Goal: Information Seeking & Learning: Learn about a topic

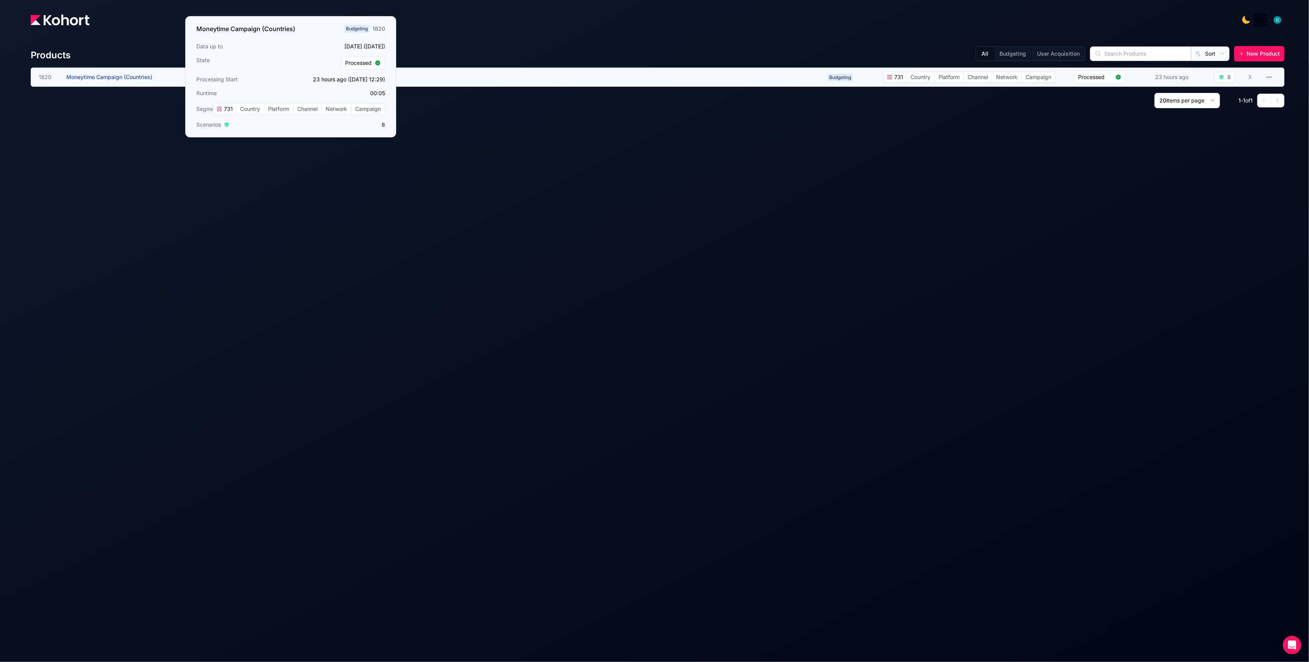
click at [132, 76] on span "Moneytime Campaign (Countries)" at bounding box center [109, 77] width 86 height 7
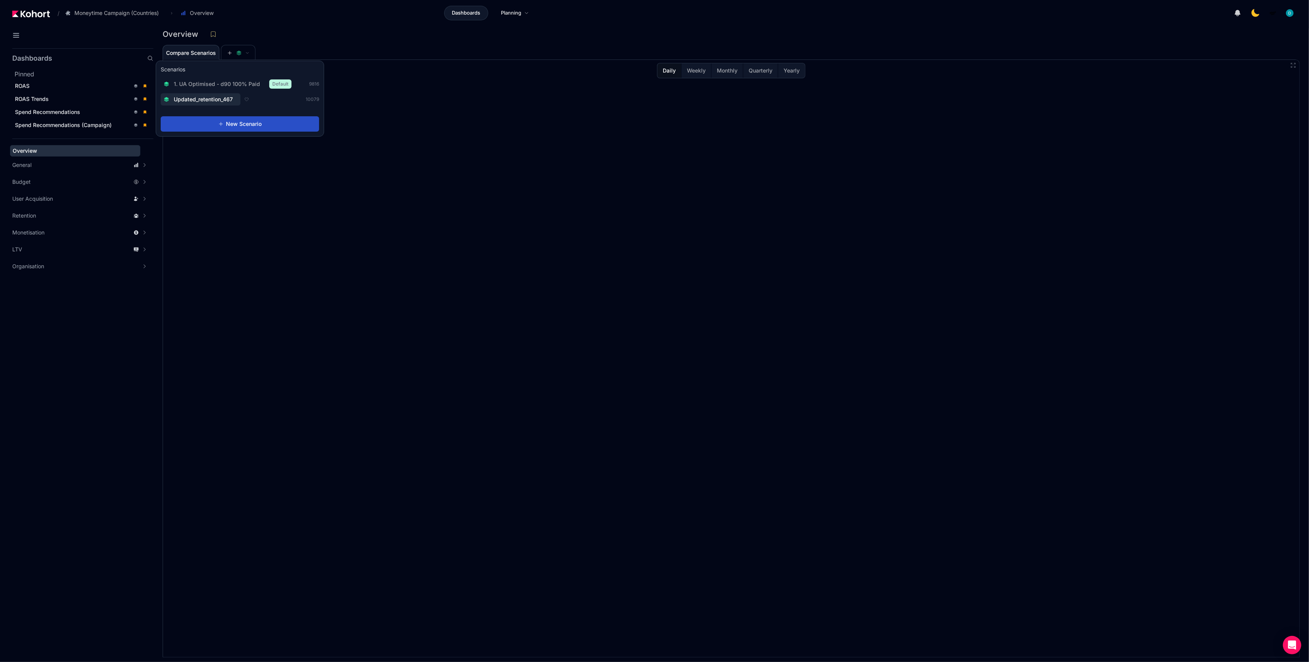
click at [227, 79] on div "1. UA Optimised - d90 100% Paid Default" at bounding box center [228, 83] width 128 height 9
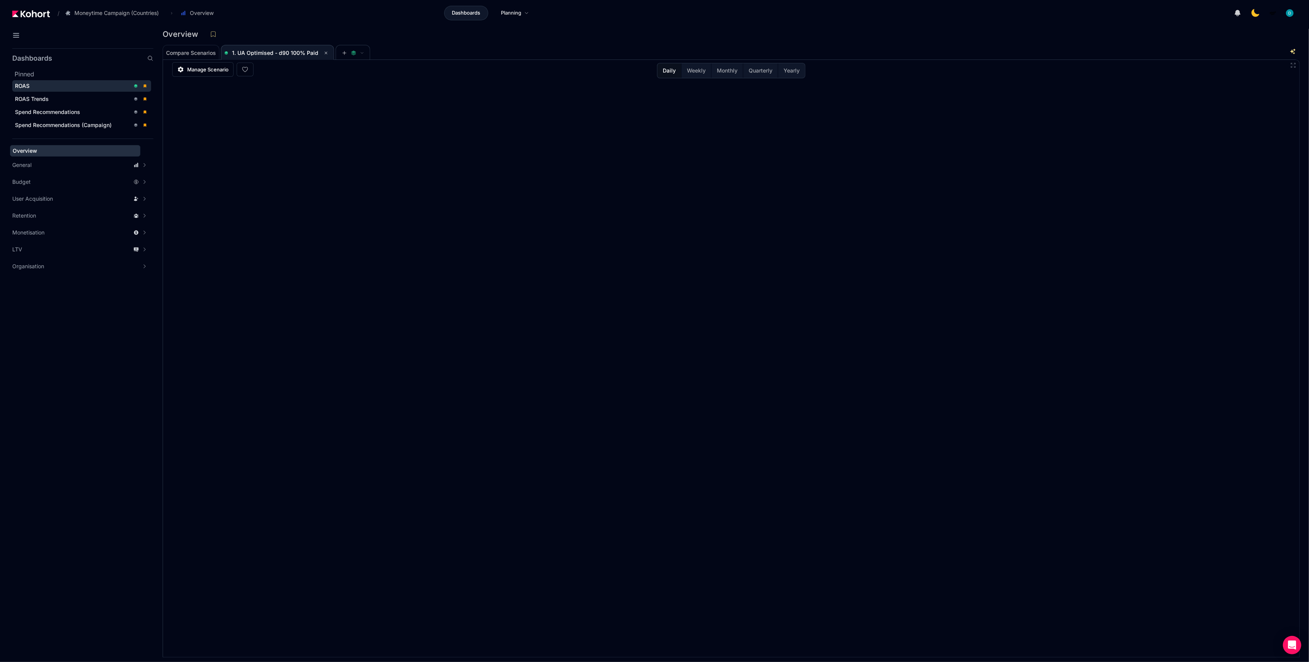
click at [67, 86] on div "ROAS" at bounding box center [72, 86] width 115 height 8
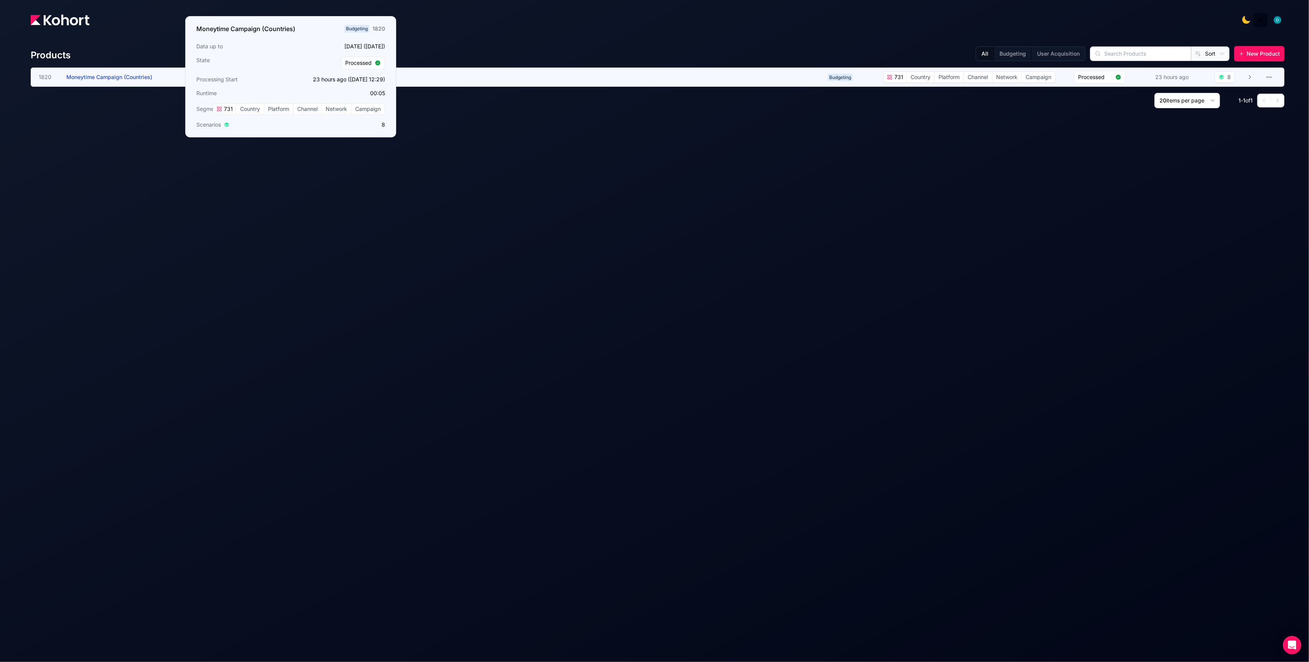
click at [123, 77] on span "Moneytime Campaign (Countries)" at bounding box center [109, 77] width 86 height 7
